Goal: Transaction & Acquisition: Download file/media

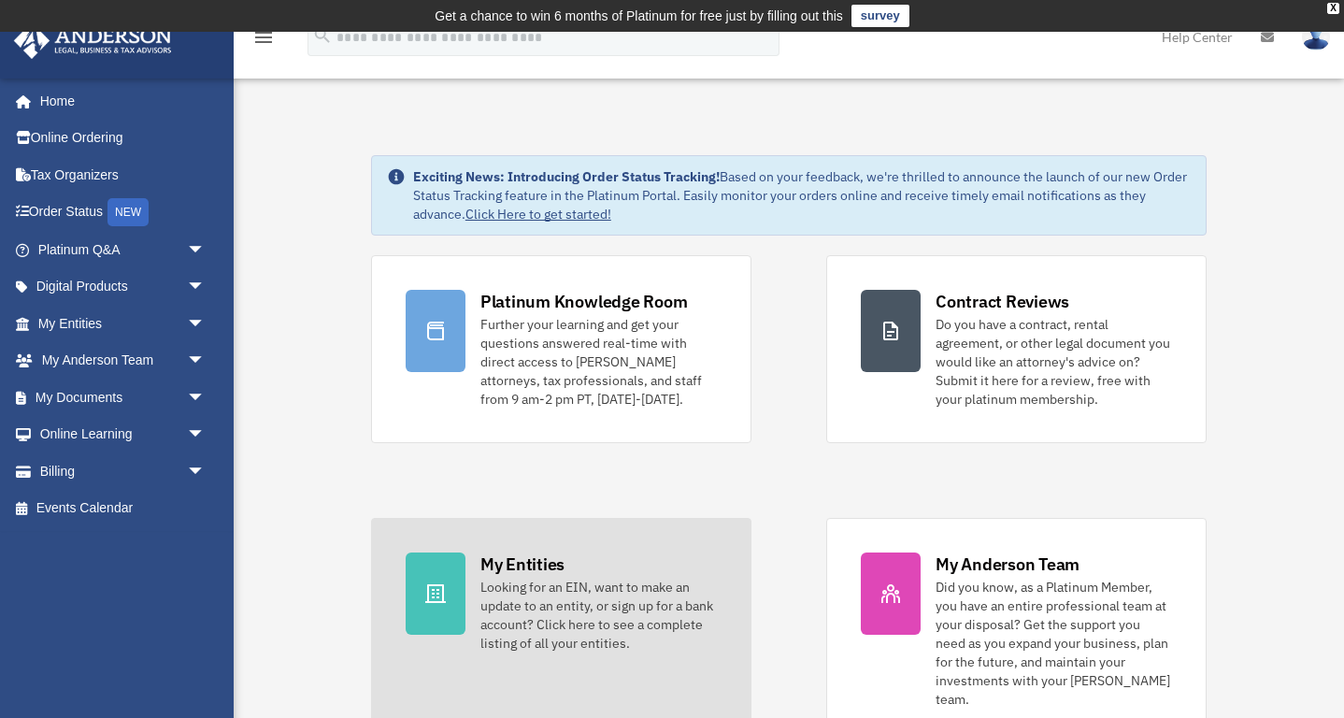
click at [520, 584] on div "Looking for an EIN, want to make an update to an entity, or sign up for a bank …" at bounding box center [599, 615] width 237 height 75
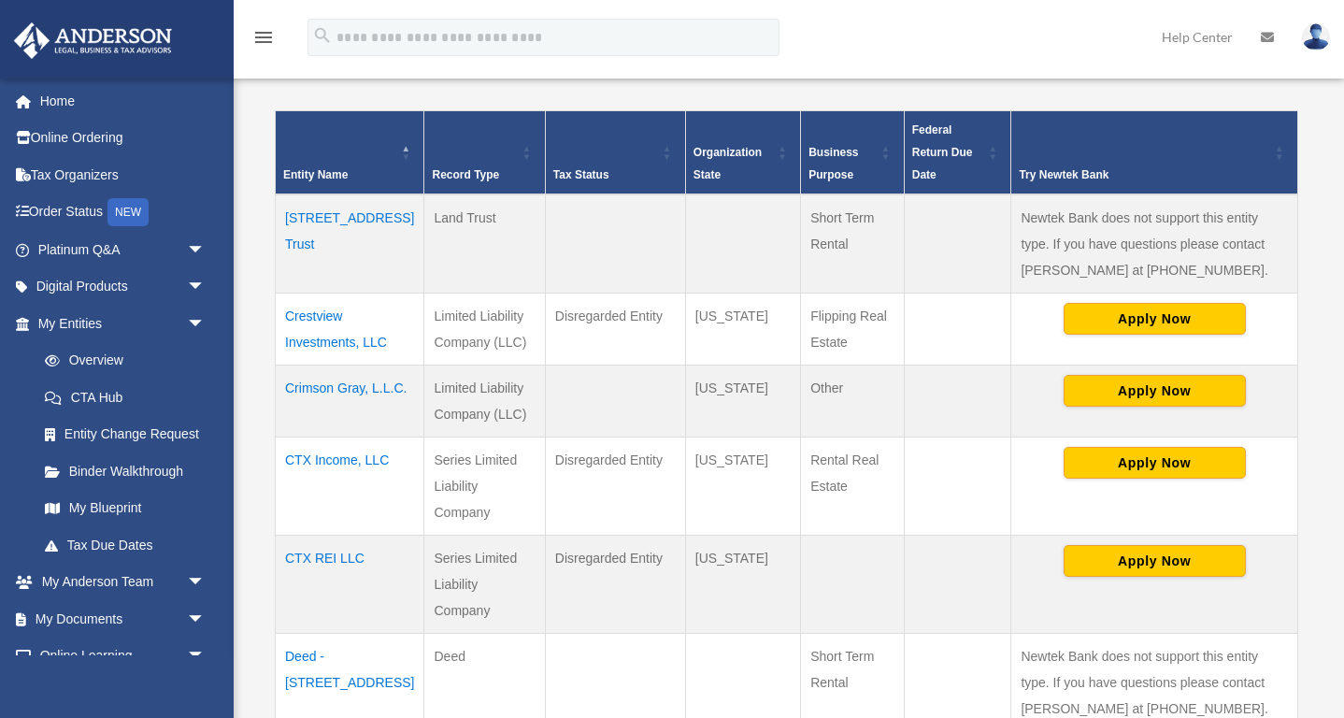
scroll to position [392, 0]
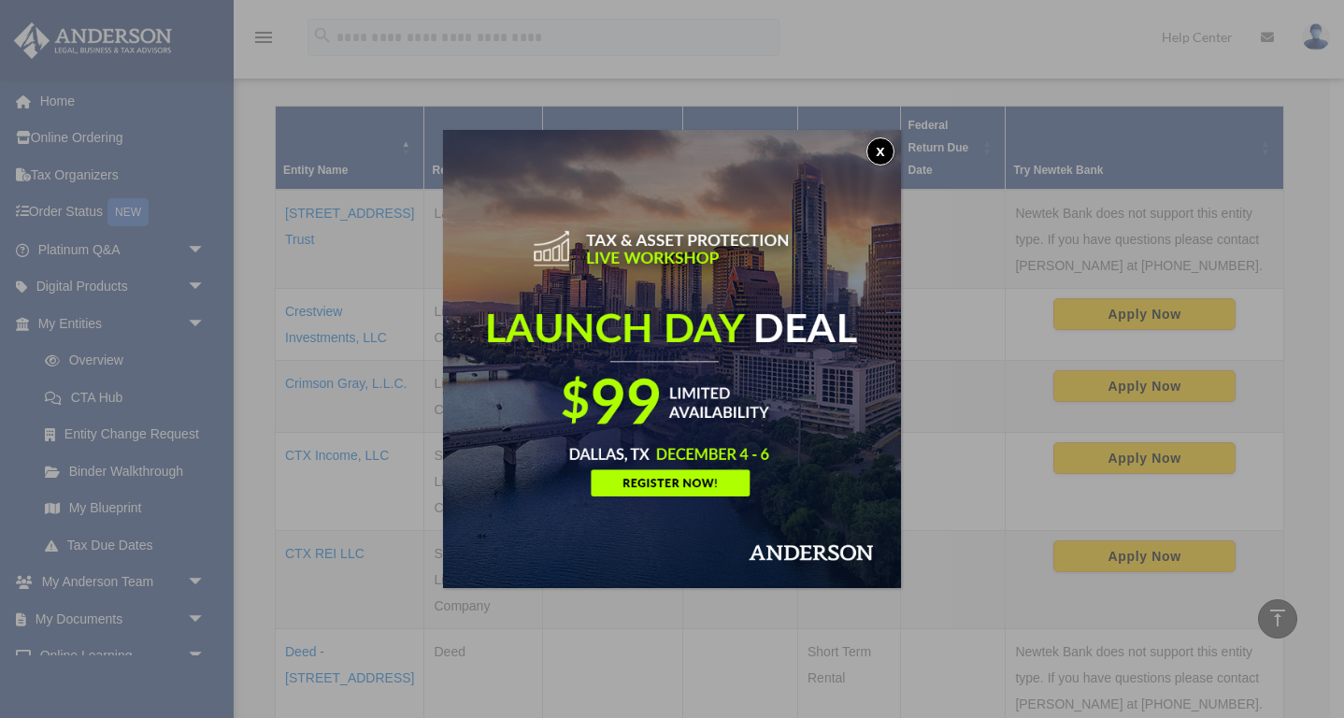
click at [880, 150] on button "x" at bounding box center [881, 151] width 28 height 28
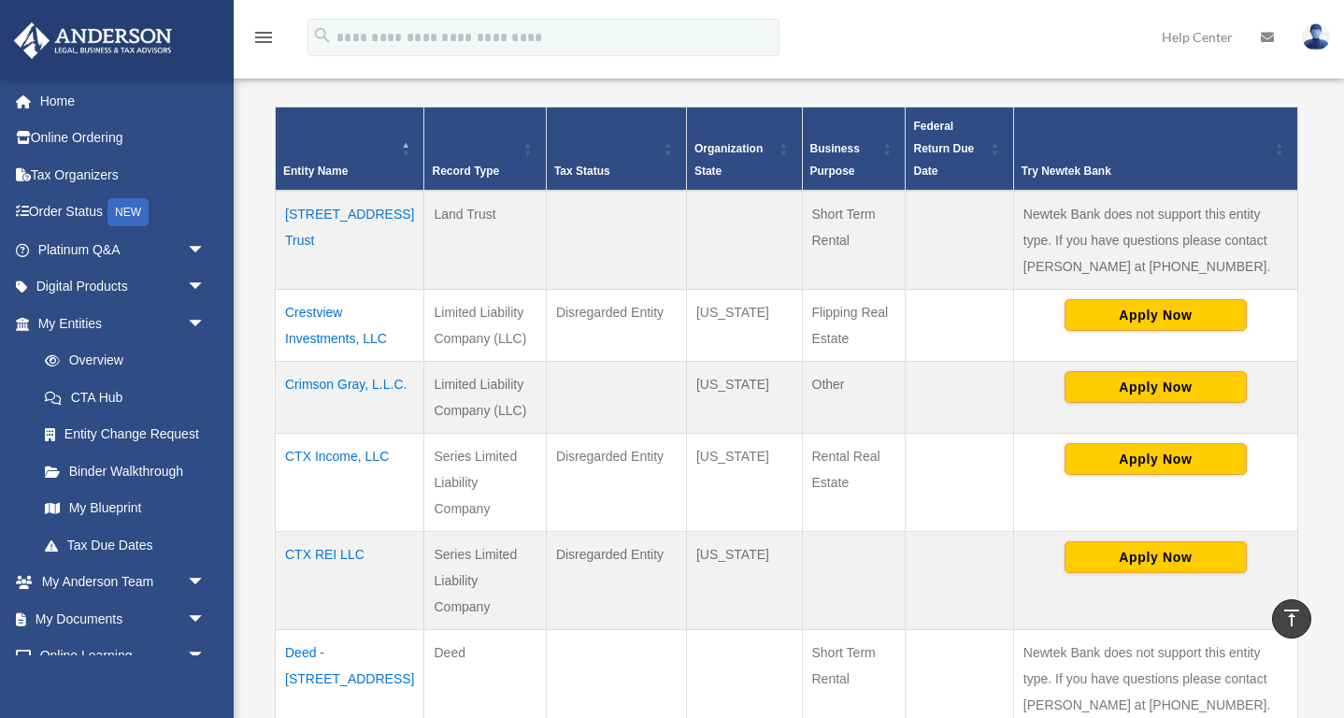
click at [328, 316] on td "Crestview Investments, LLC" at bounding box center [350, 325] width 149 height 72
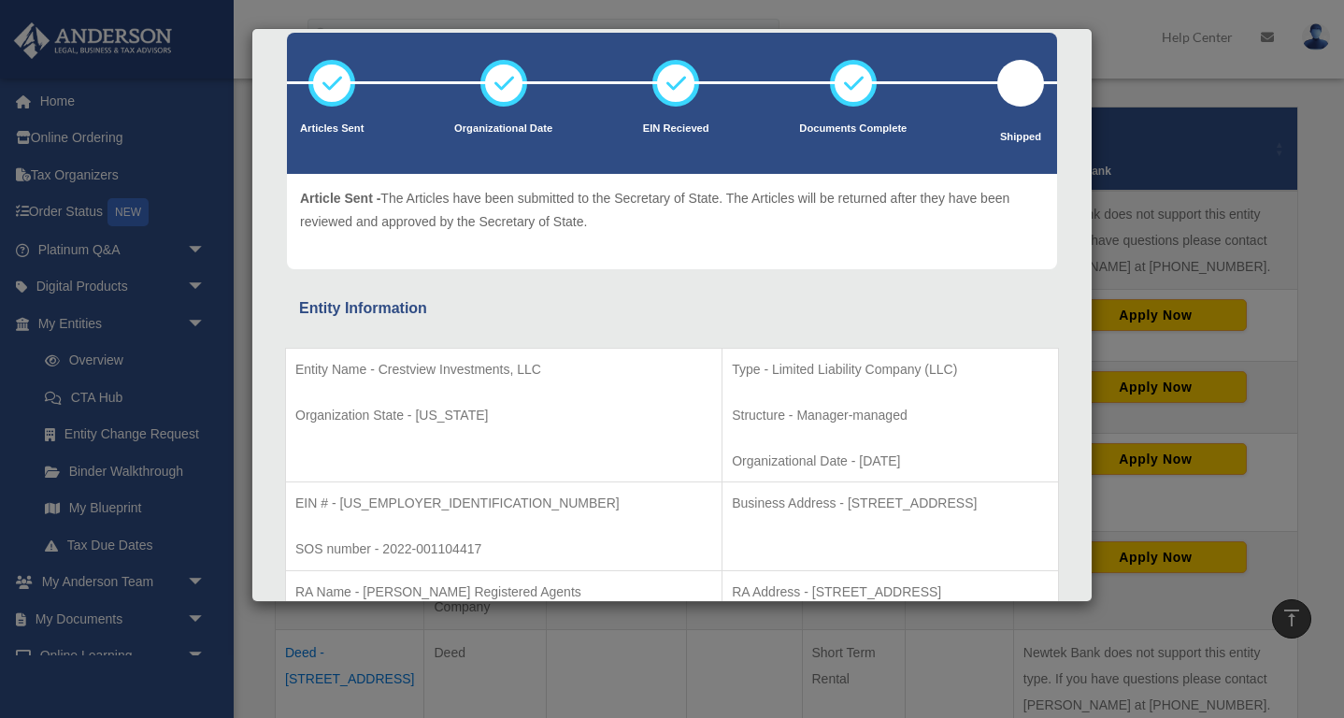
scroll to position [0, 0]
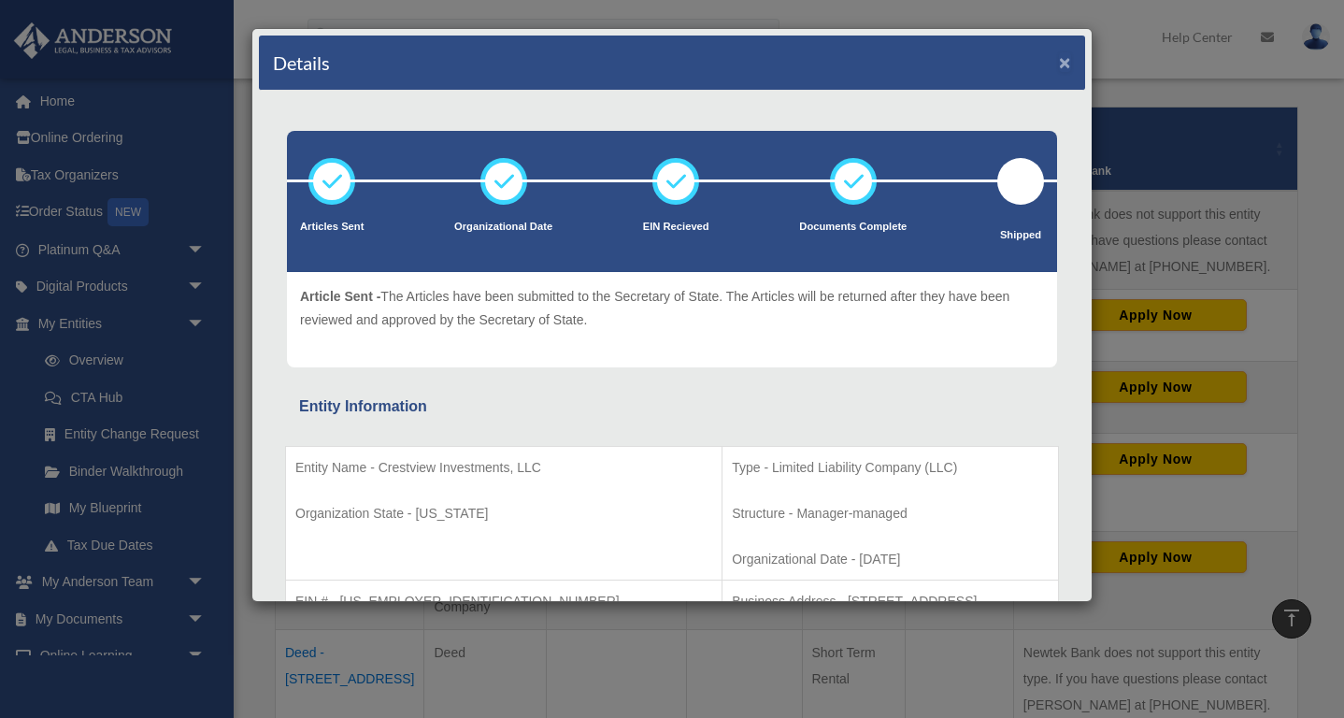
click at [1066, 60] on button "×" at bounding box center [1065, 62] width 12 height 20
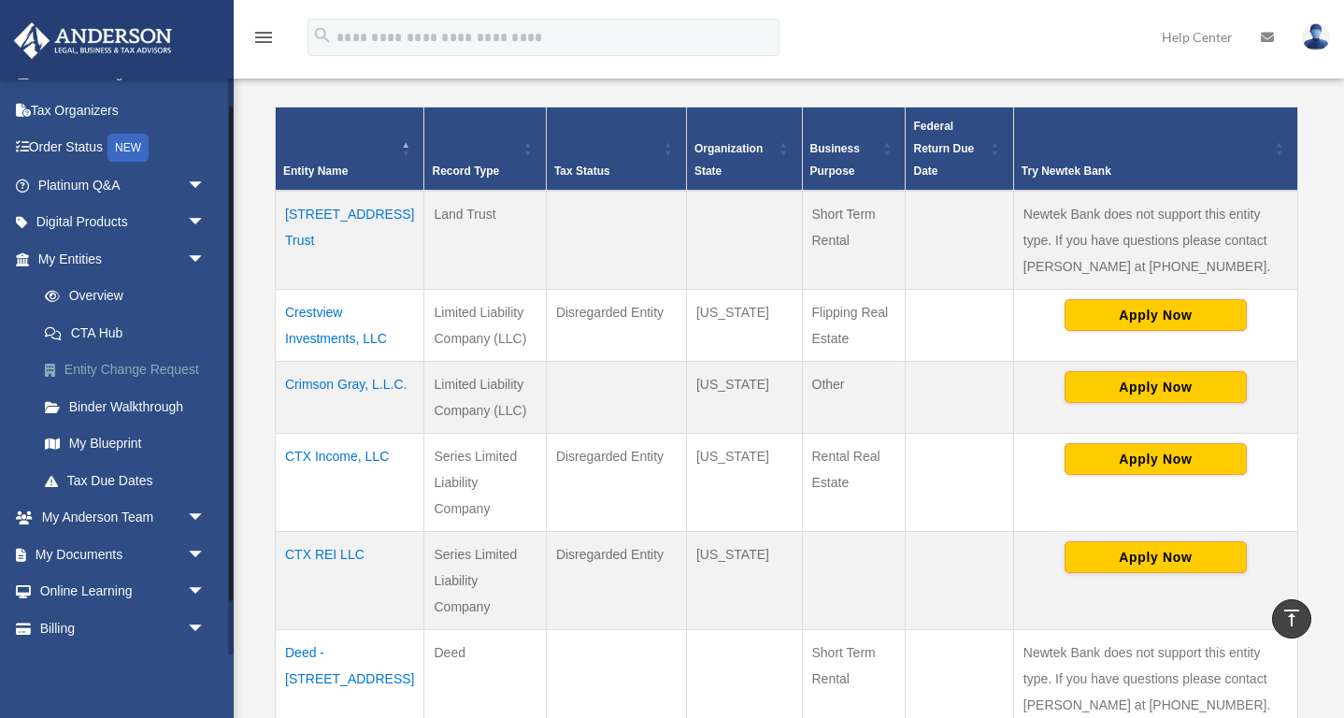
scroll to position [97, 0]
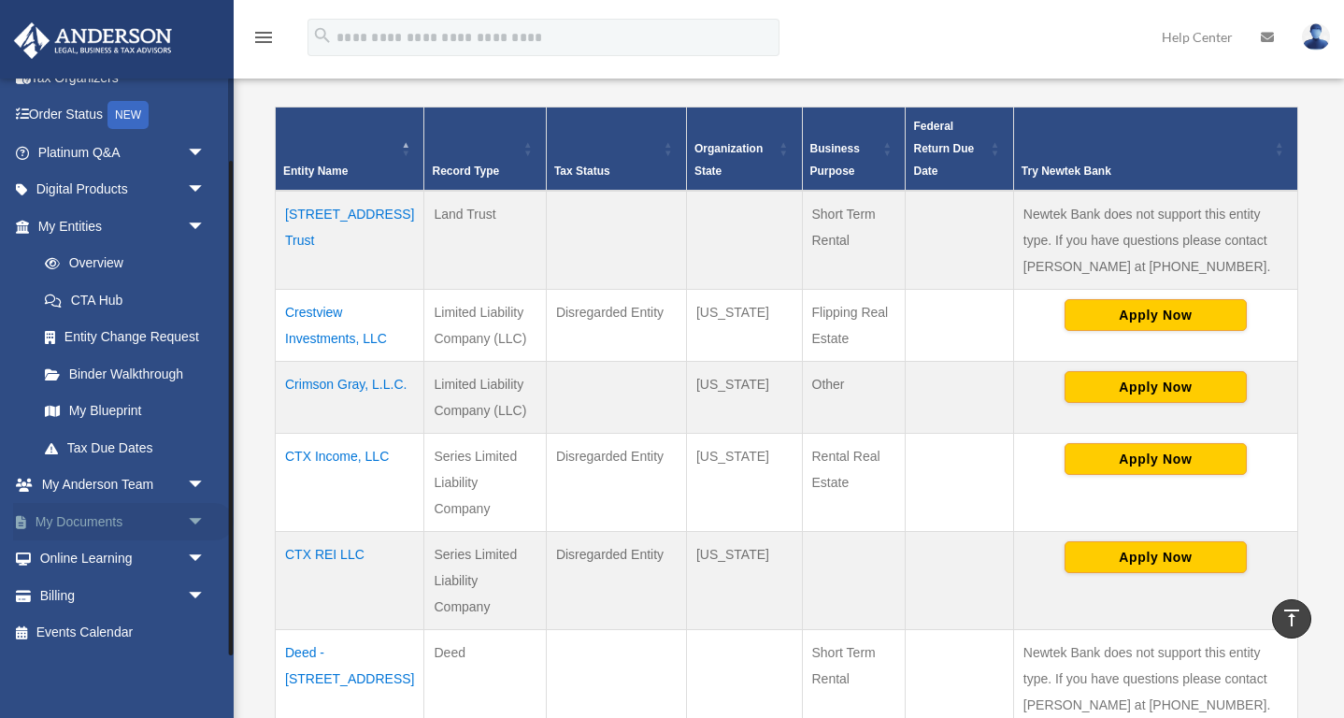
click at [84, 526] on link "My Documents arrow_drop_down" at bounding box center [123, 521] width 221 height 37
click at [195, 516] on span "arrow_drop_down" at bounding box center [205, 522] width 37 height 38
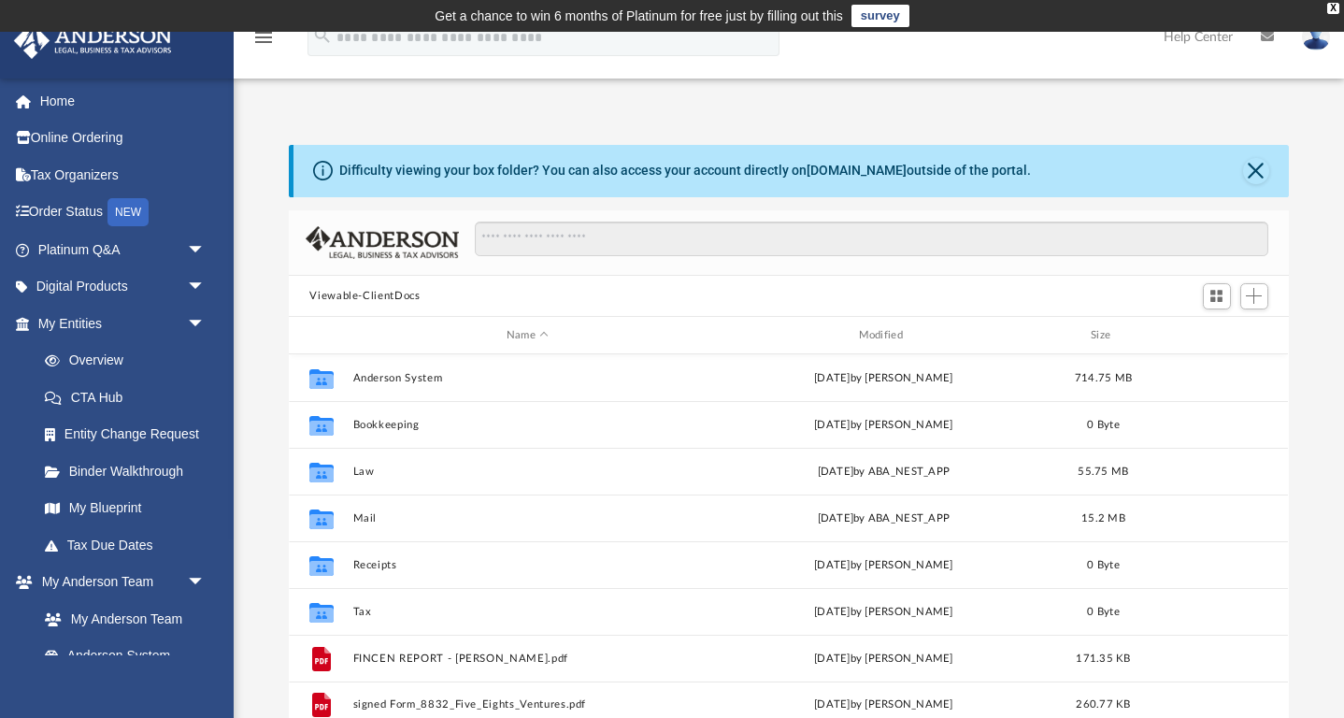
scroll to position [424, 999]
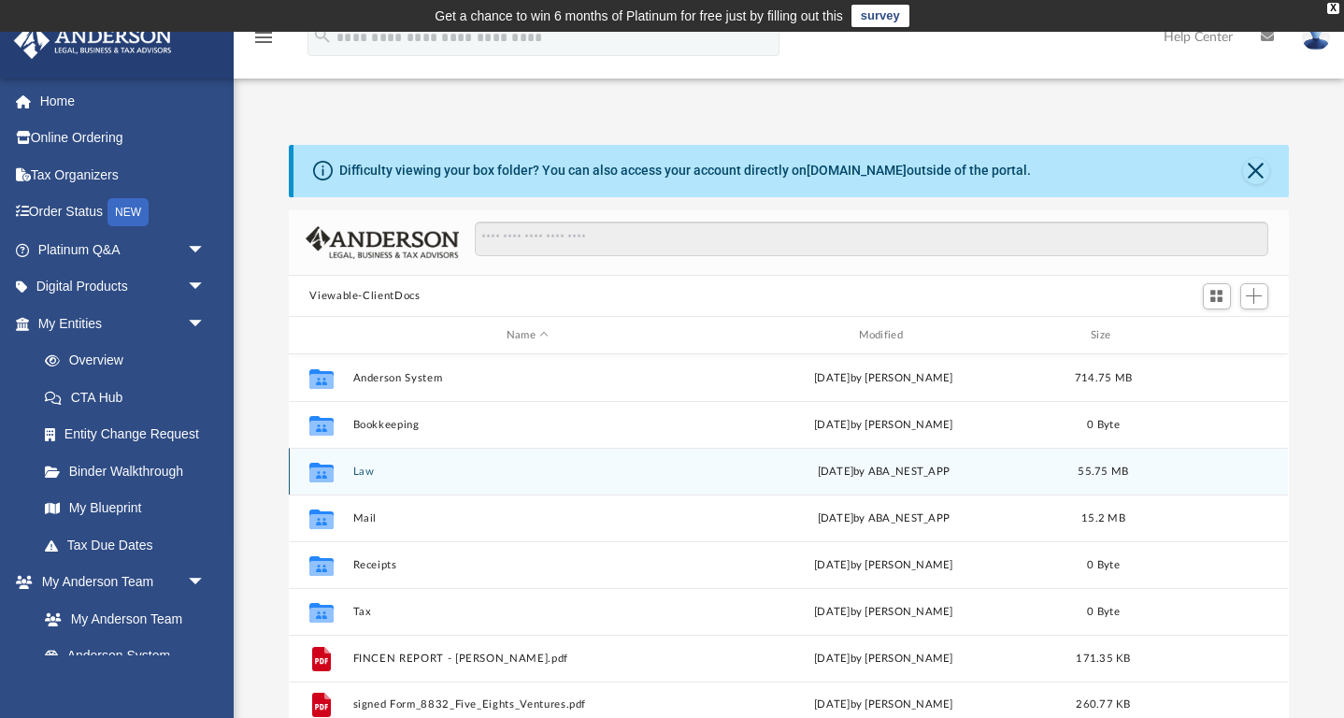
click at [366, 469] on button "Law" at bounding box center [527, 472] width 349 height 12
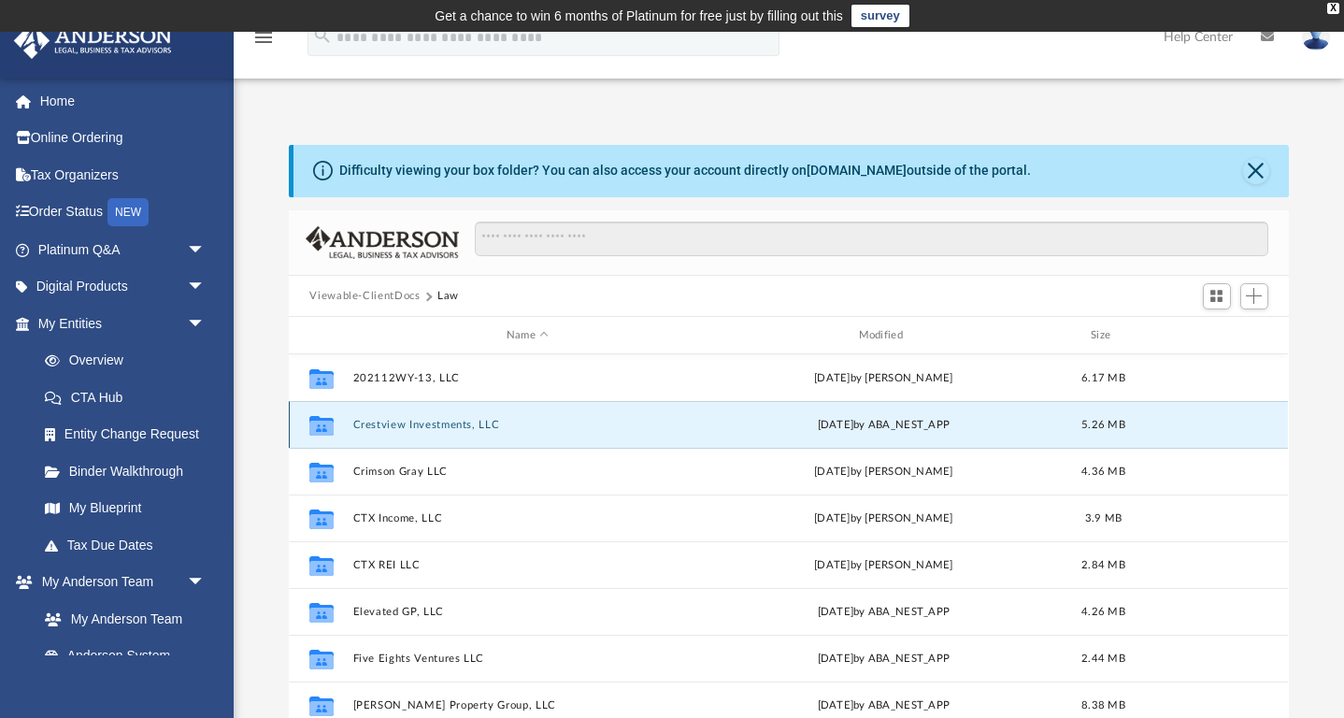
click at [437, 424] on button "Crestview Investments, LLC" at bounding box center [527, 425] width 349 height 12
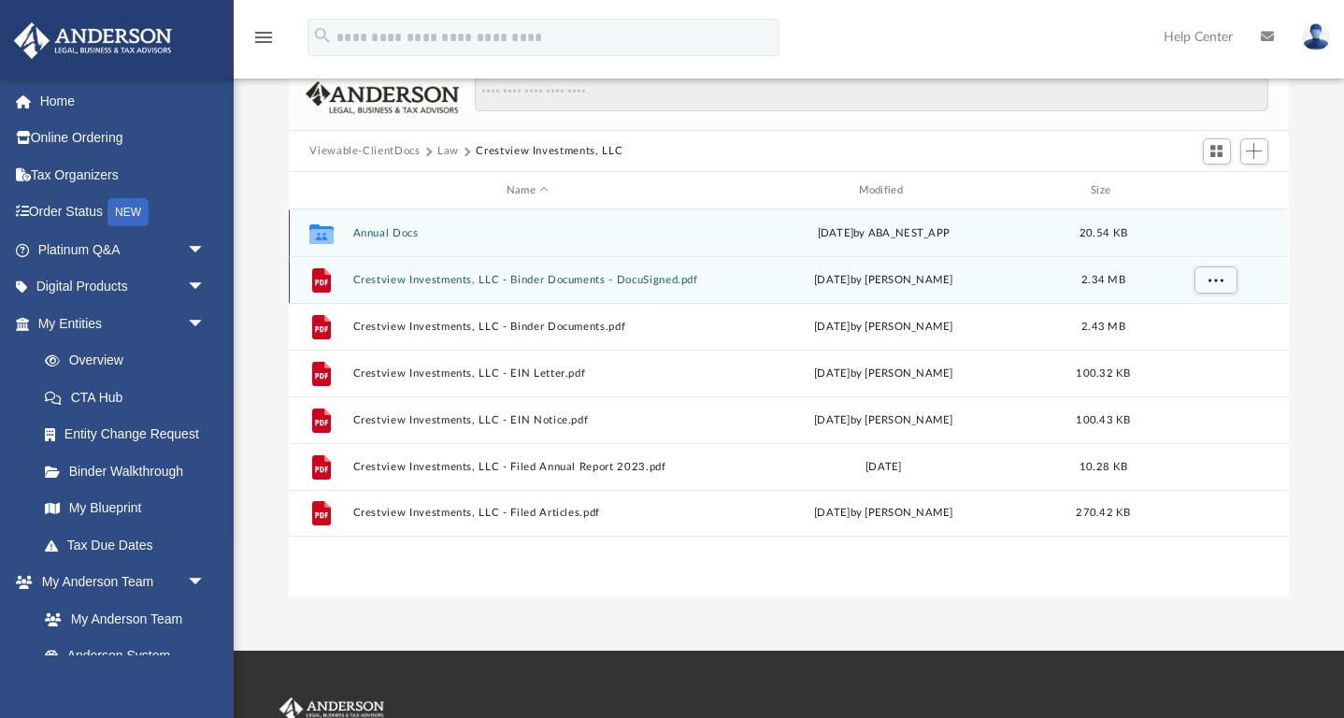
scroll to position [158, 0]
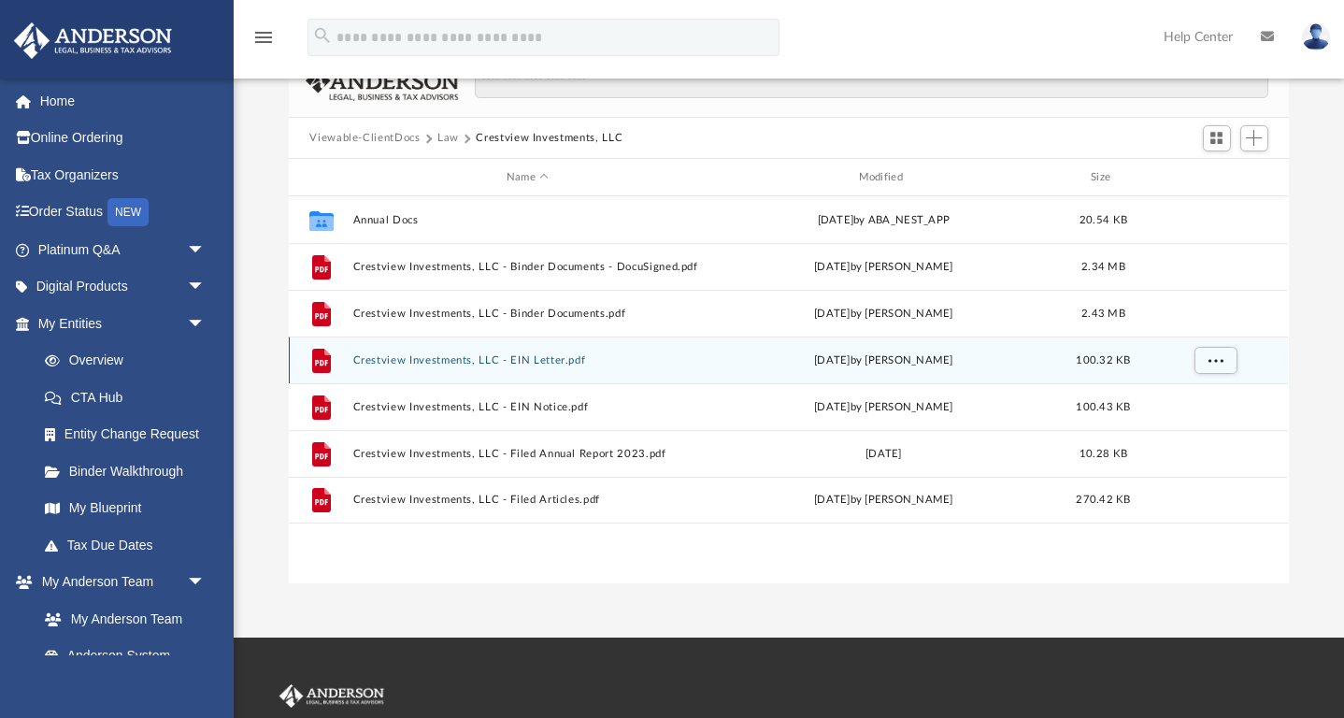
click at [460, 364] on button "Crestview Investments, LLC - EIN Letter.pdf" at bounding box center [527, 360] width 349 height 12
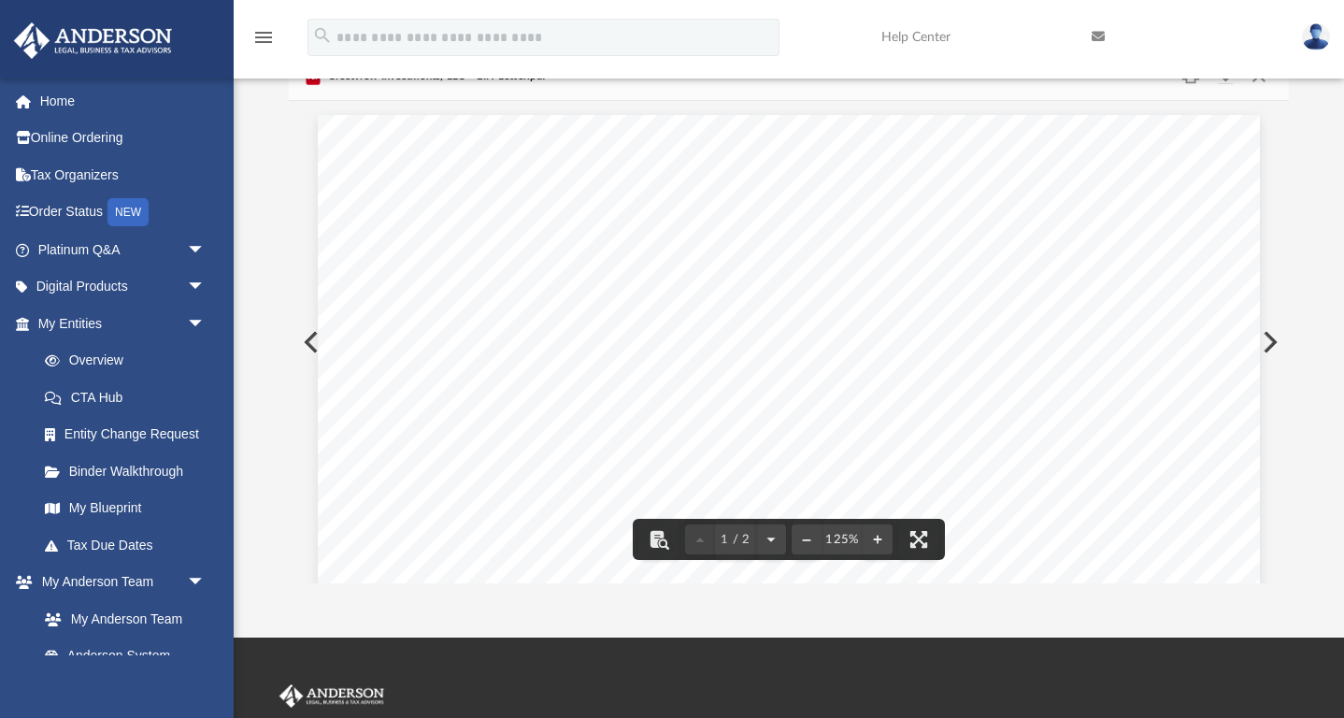
scroll to position [0, 0]
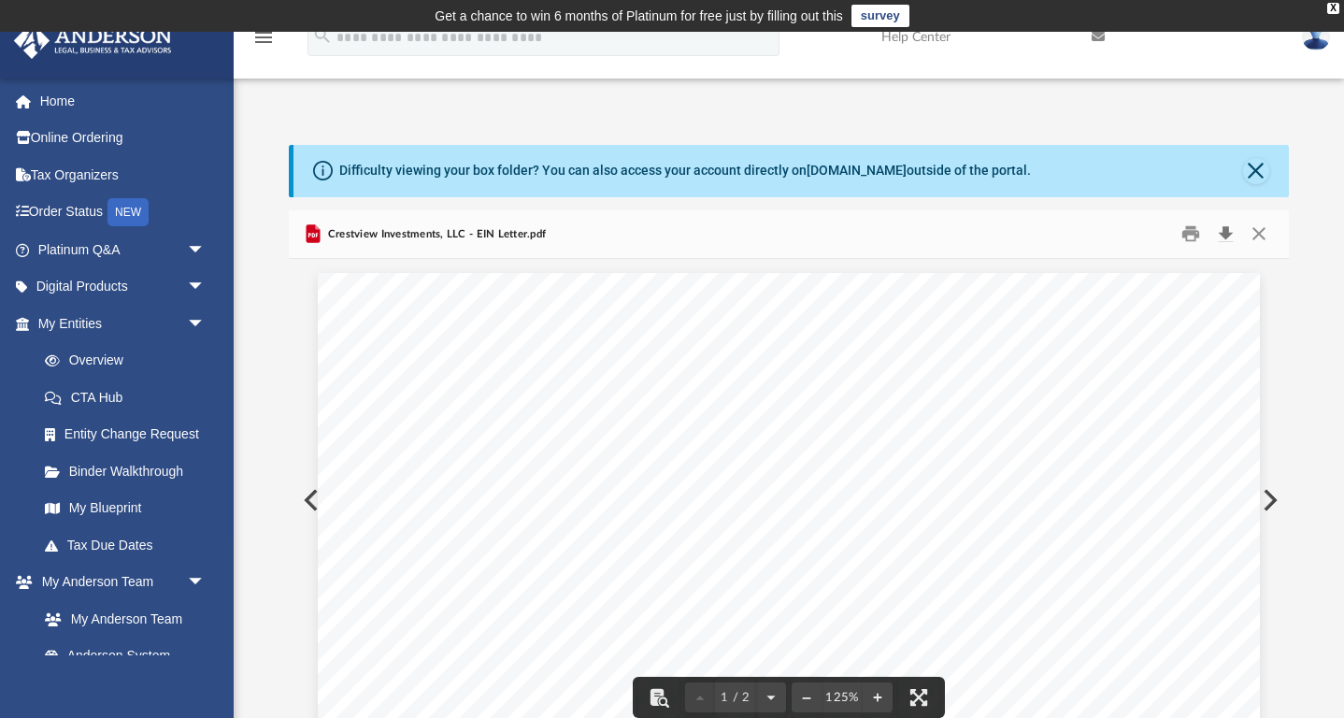
click at [1225, 228] on button "Download" at bounding box center [1227, 234] width 34 height 29
click at [305, 501] on button "Preview" at bounding box center [309, 500] width 41 height 52
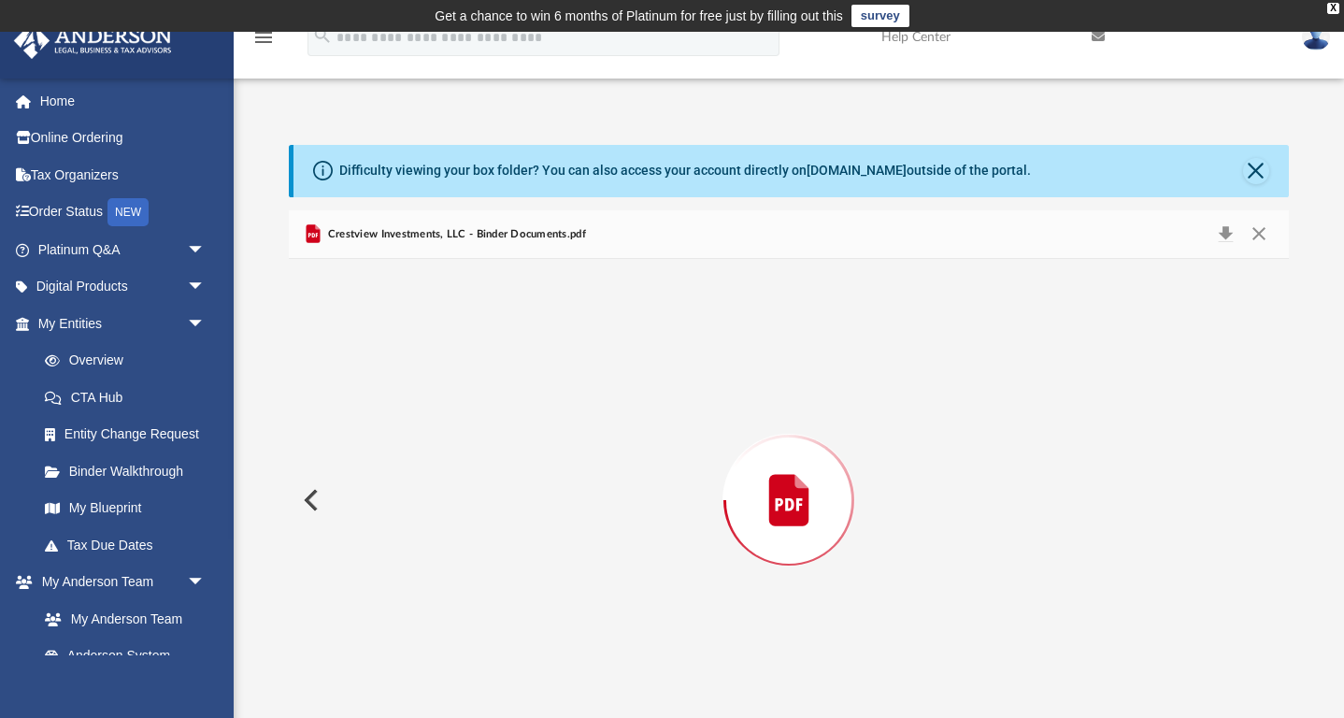
scroll to position [23, 0]
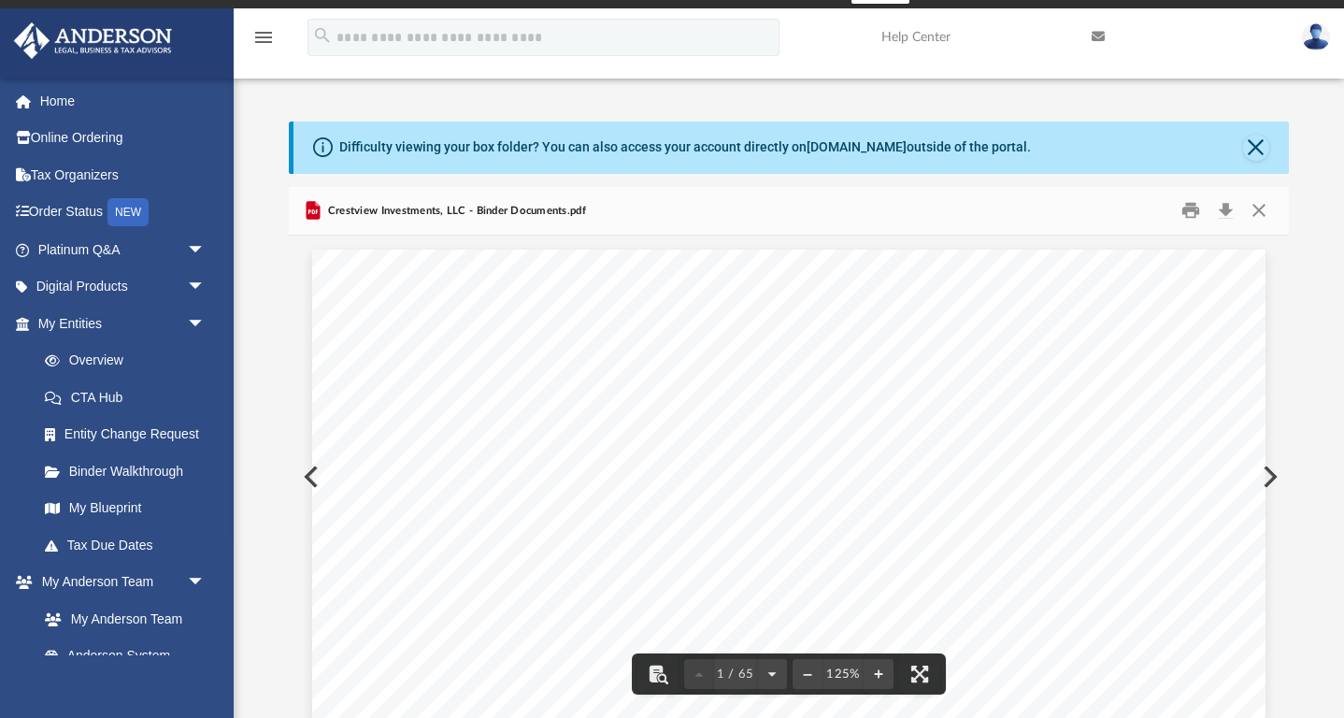
click at [1273, 476] on button "Preview" at bounding box center [1268, 477] width 41 height 52
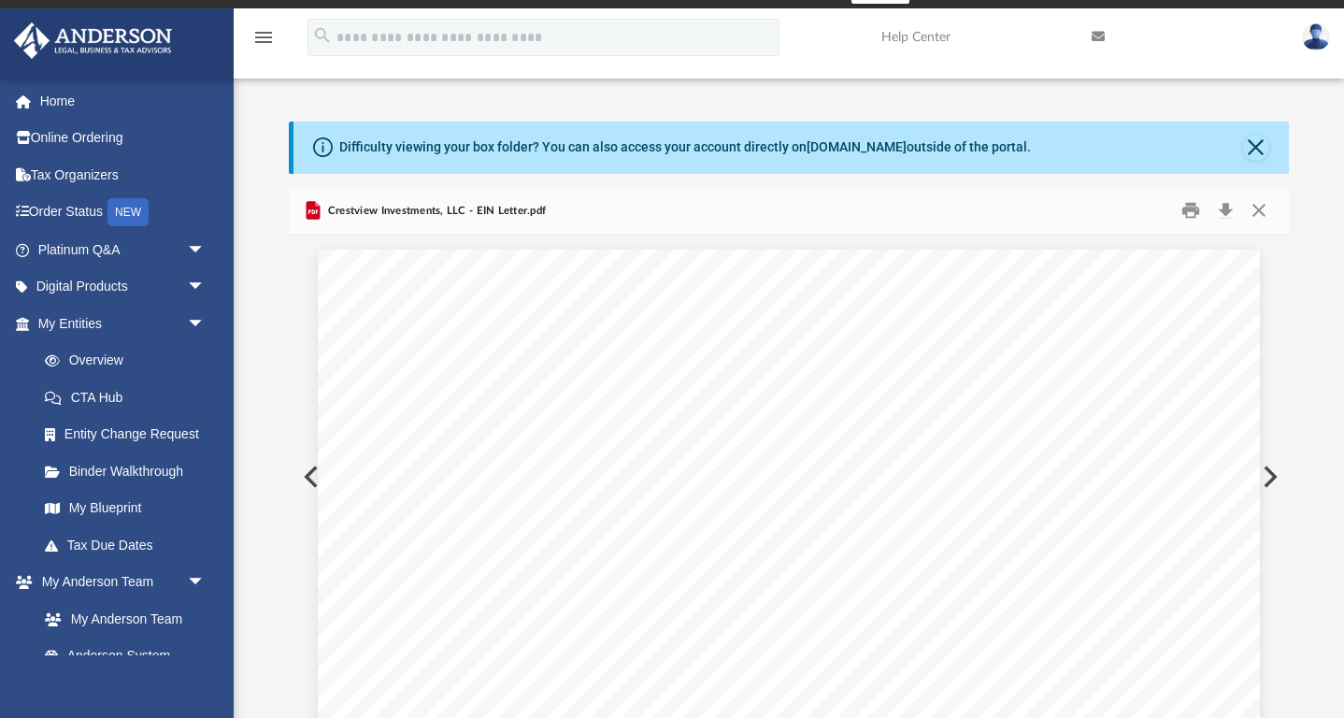
click at [1273, 476] on button "Preview" at bounding box center [1268, 477] width 41 height 52
click at [1226, 206] on button "Download" at bounding box center [1227, 210] width 34 height 29
